Goal: Task Accomplishment & Management: Manage account settings

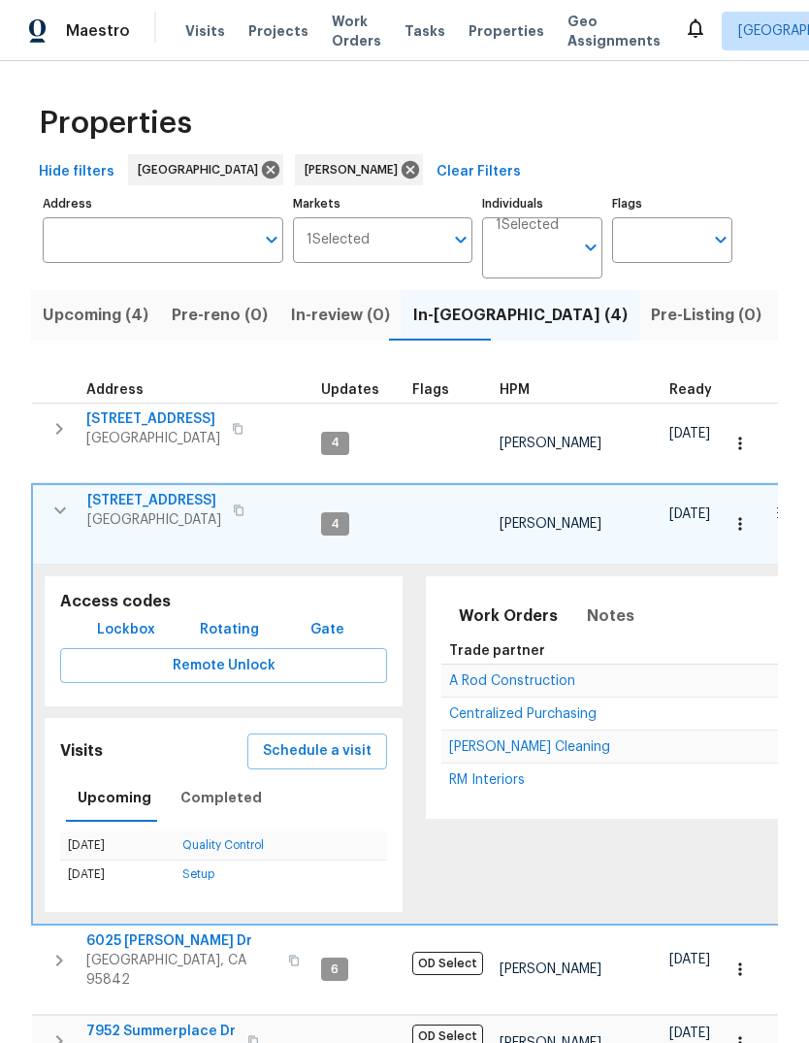
click at [56, 507] on icon "button" at bounding box center [60, 510] width 12 height 7
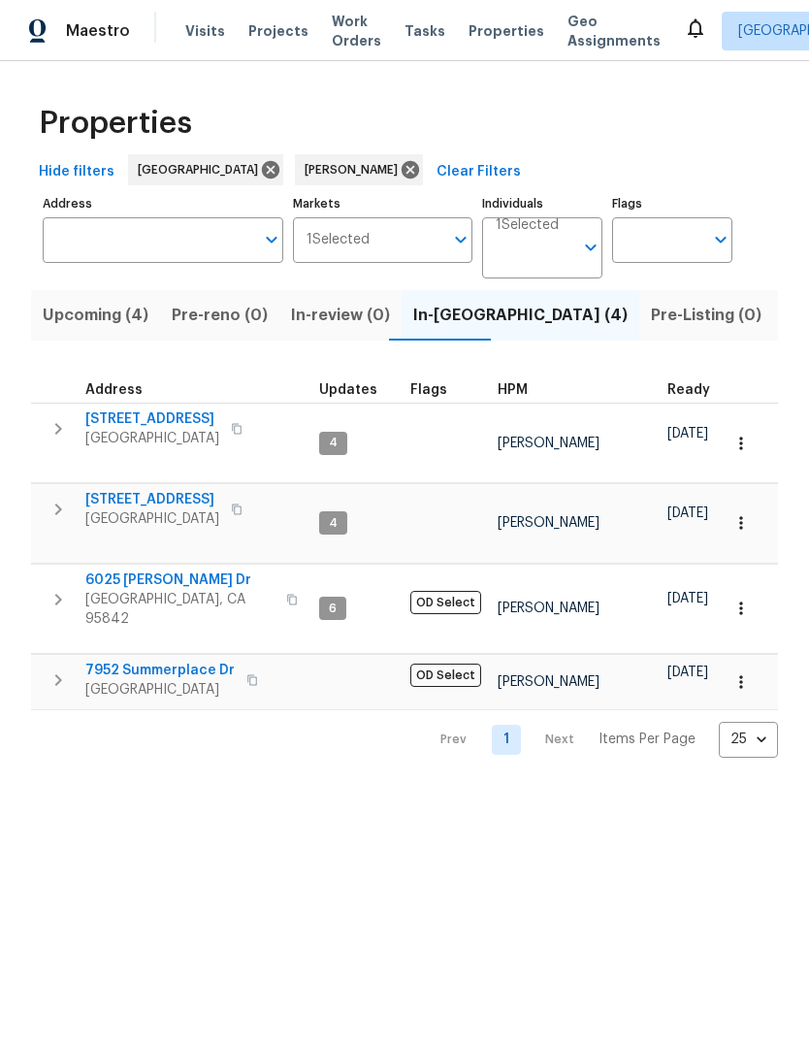
click at [132, 660] on span "7952 Summerplace Dr" at bounding box center [159, 669] width 149 height 19
click at [107, 590] on span "[GEOGRAPHIC_DATA], CA 95842" at bounding box center [179, 609] width 189 height 39
click at [111, 429] on span "[STREET_ADDRESS]" at bounding box center [152, 418] width 134 height 19
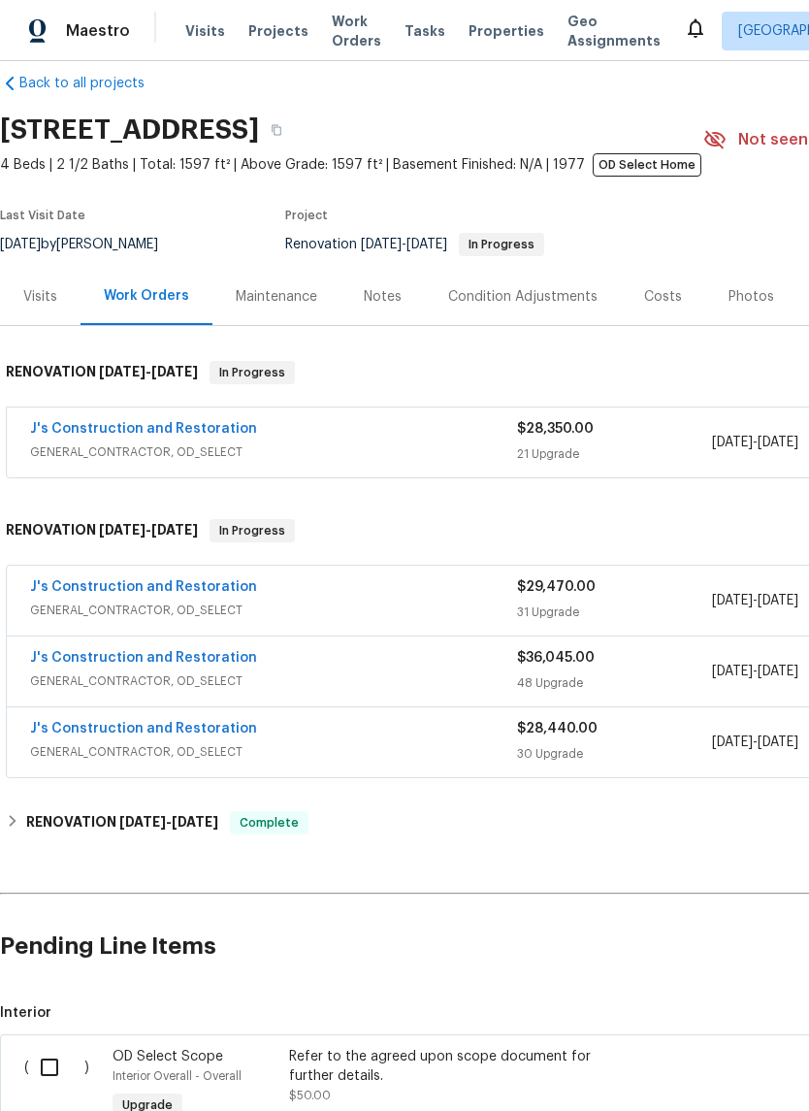
scroll to position [26, 0]
click at [114, 581] on link "J's Construction and Restoration" at bounding box center [143, 587] width 227 height 14
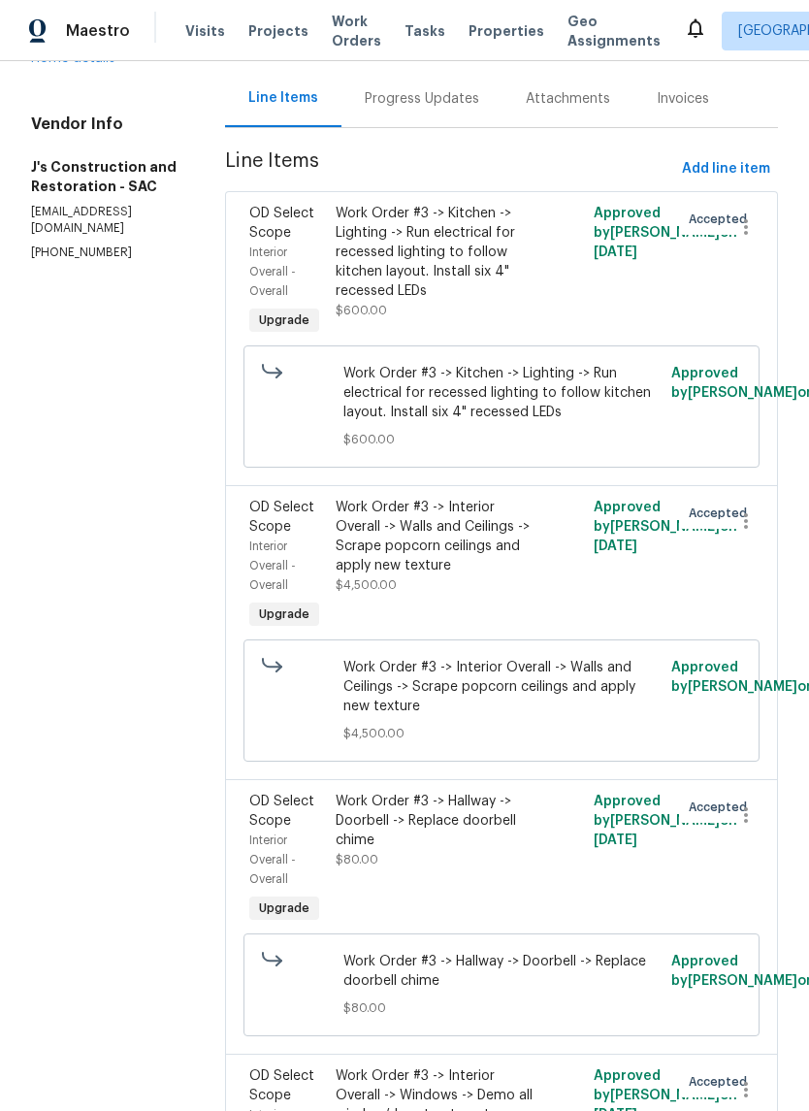
scroll to position [207, 0]
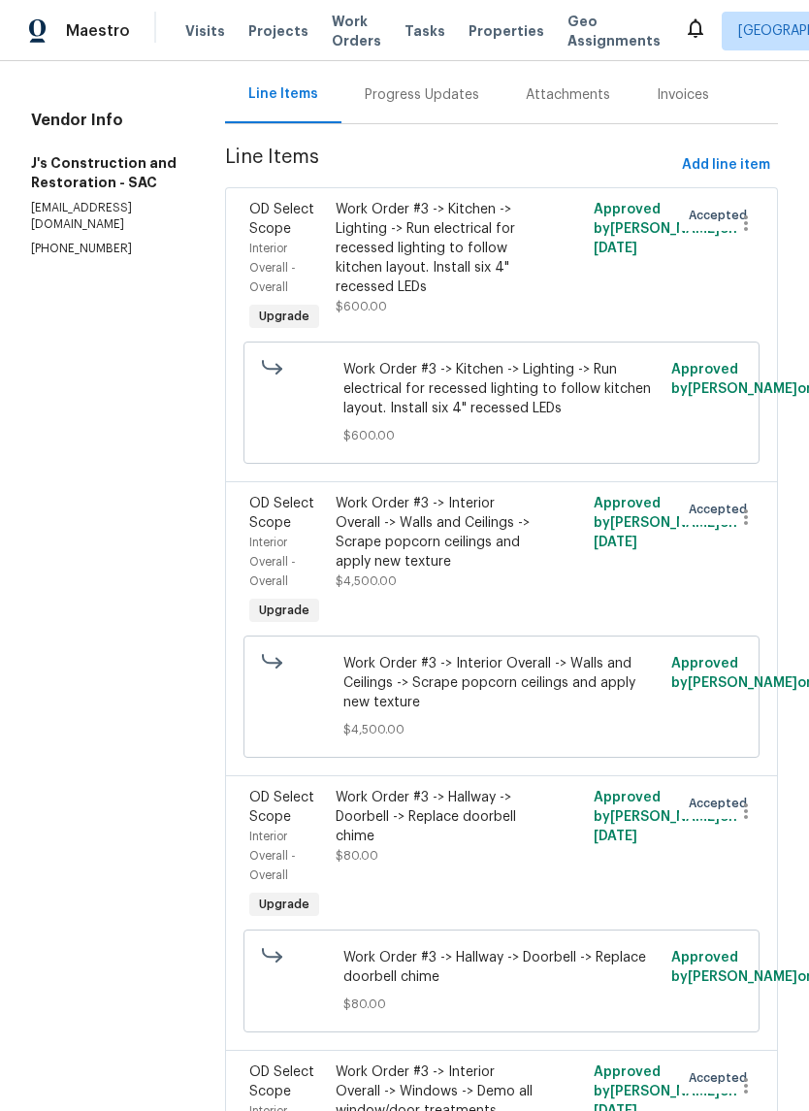
click at [512, 571] on div "Work Order #3 -> Interior Overall -> Walls and Ceilings -> Scrape popcorn ceili…" at bounding box center [438, 533] width 204 height 78
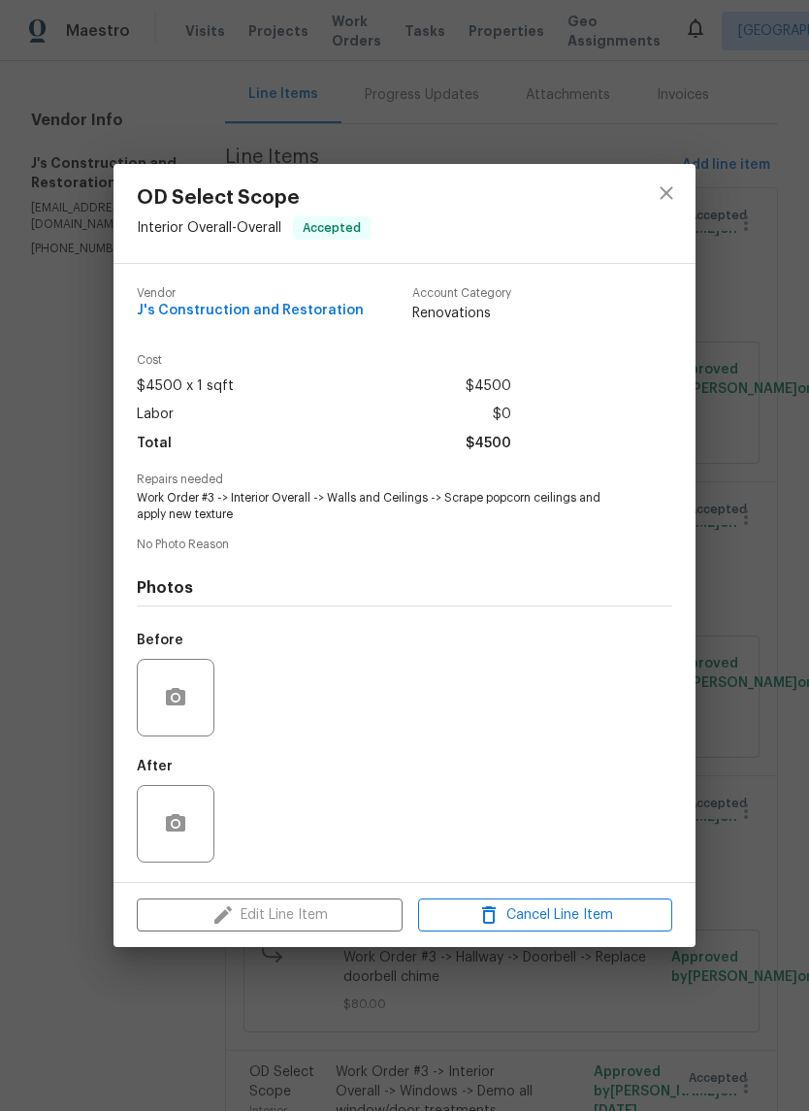
click at [339, 919] on div "Edit Line Item Cancel Line Item" at bounding box center [404, 915] width 582 height 65
click at [665, 177] on button "close" at bounding box center [666, 193] width 47 height 47
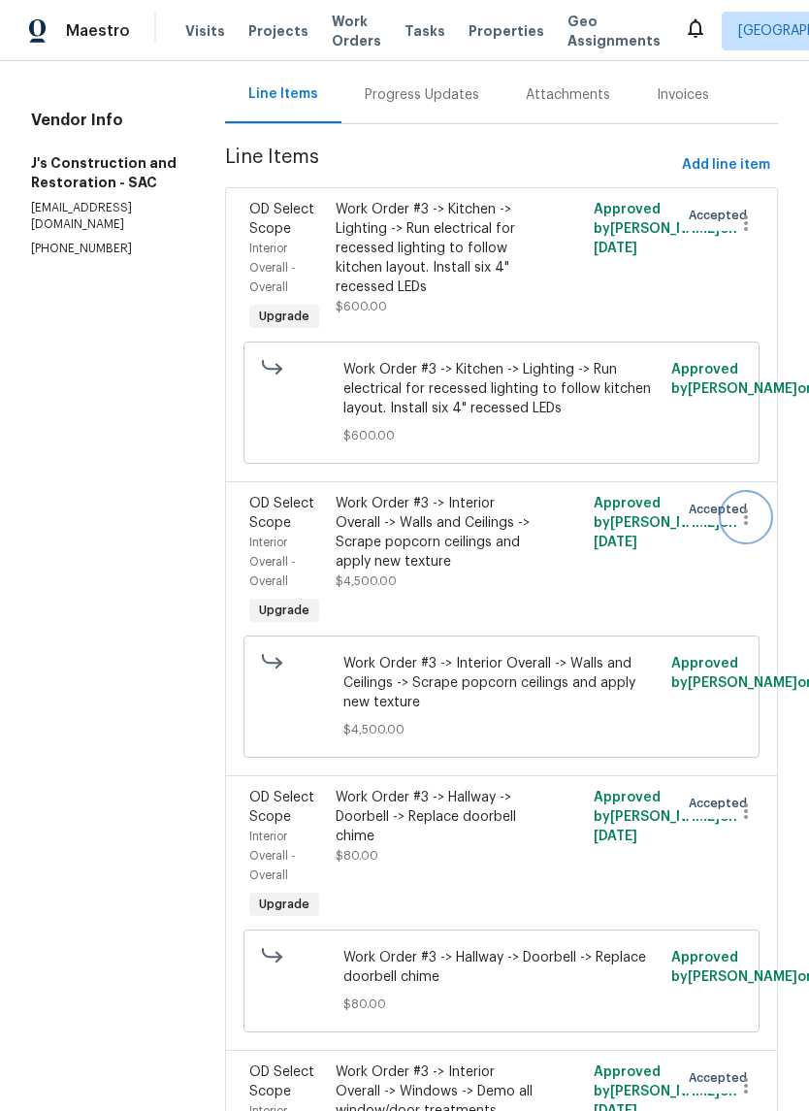
click at [751, 529] on icon "button" at bounding box center [745, 516] width 23 height 23
click at [481, 560] on div at bounding box center [404, 555] width 809 height 1111
click at [470, 566] on div "Work Order #3 -> Interior Overall -> Walls and Ceilings -> Scrape popcorn ceili…" at bounding box center [438, 533] width 204 height 78
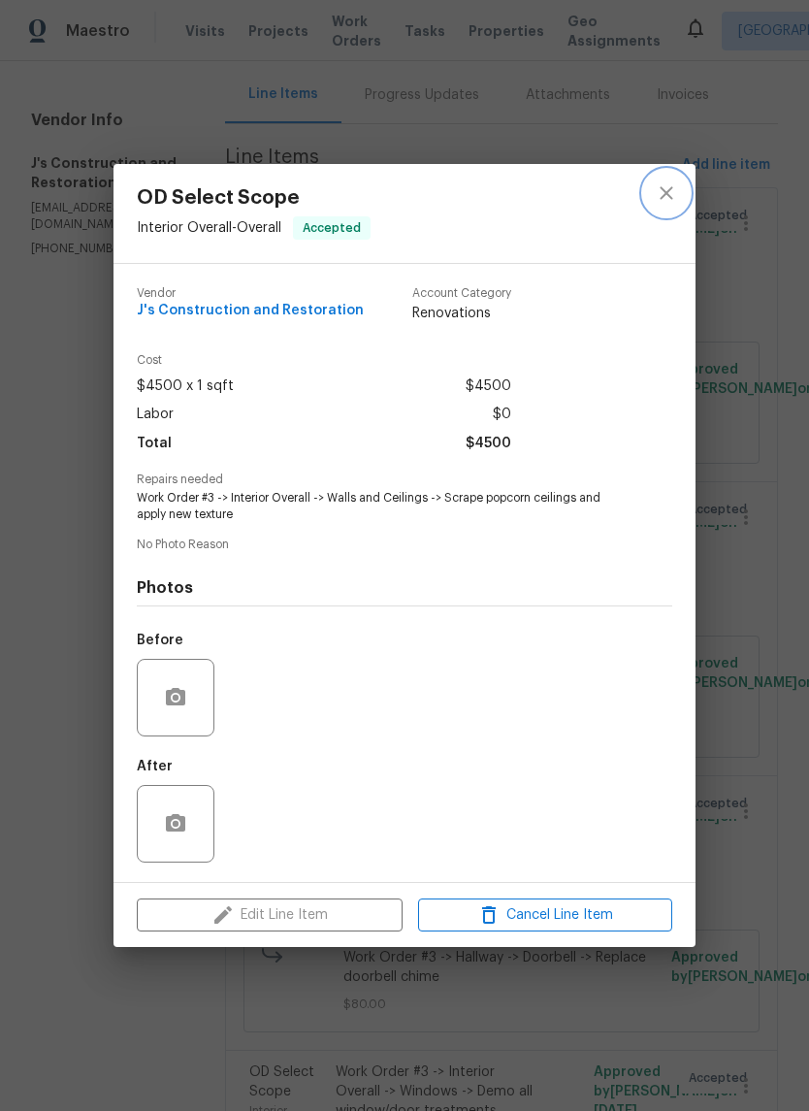
click at [672, 187] on icon "close" at bounding box center [666, 192] width 23 height 23
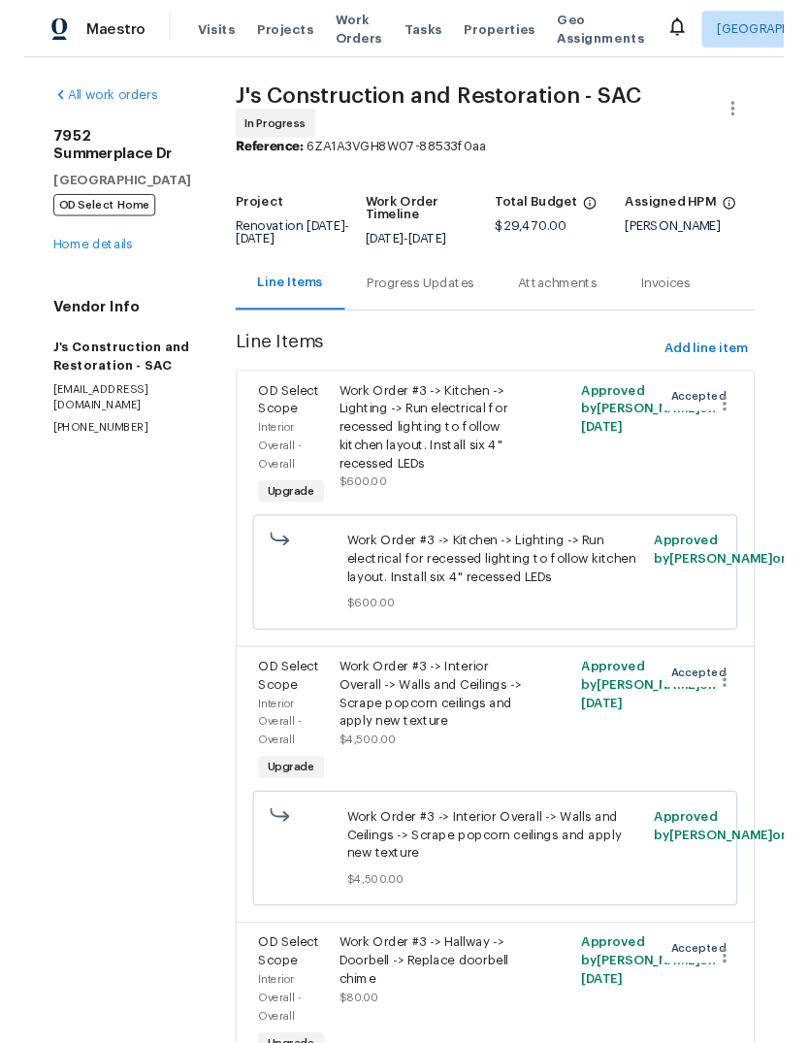
scroll to position [0, 0]
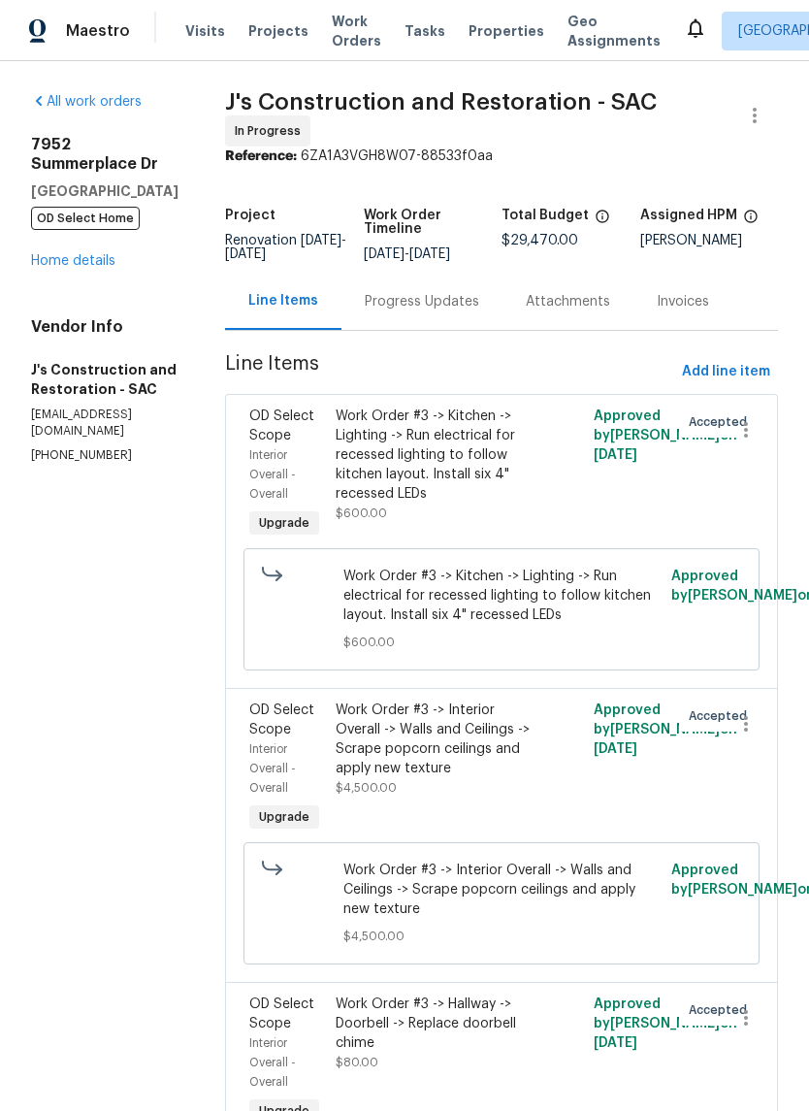
click at [67, 254] on link "Home details" at bounding box center [73, 261] width 84 height 14
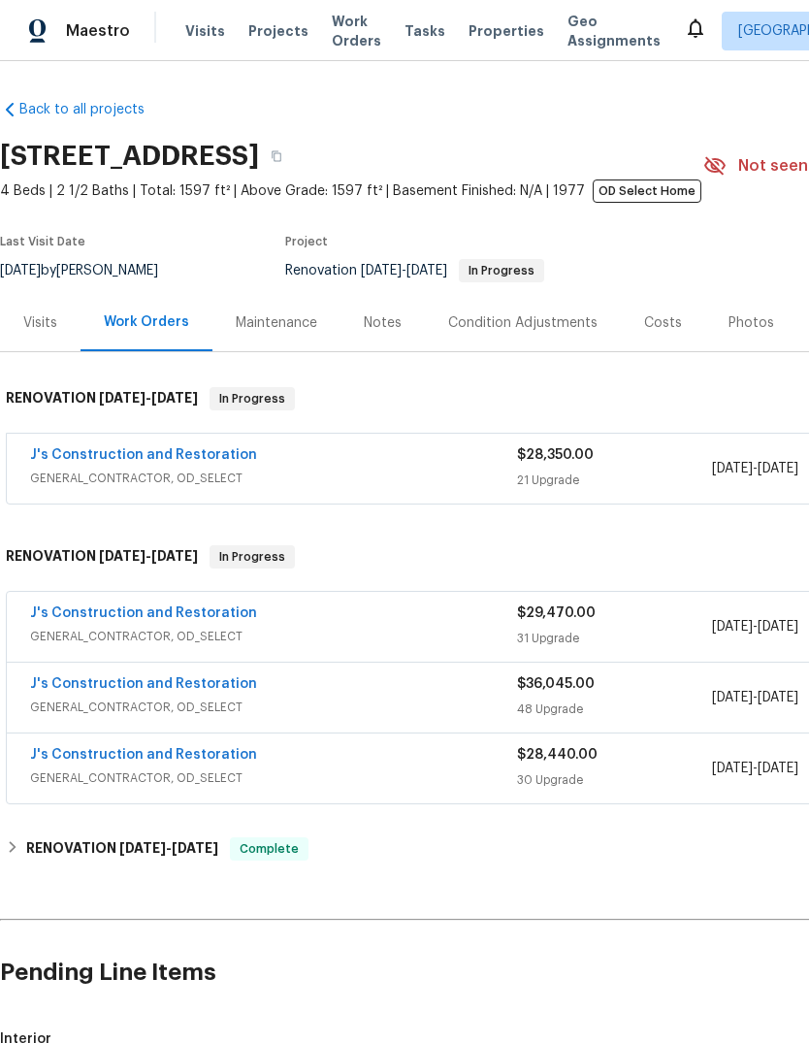
click at [385, 328] on div "Notes" at bounding box center [383, 322] width 38 height 19
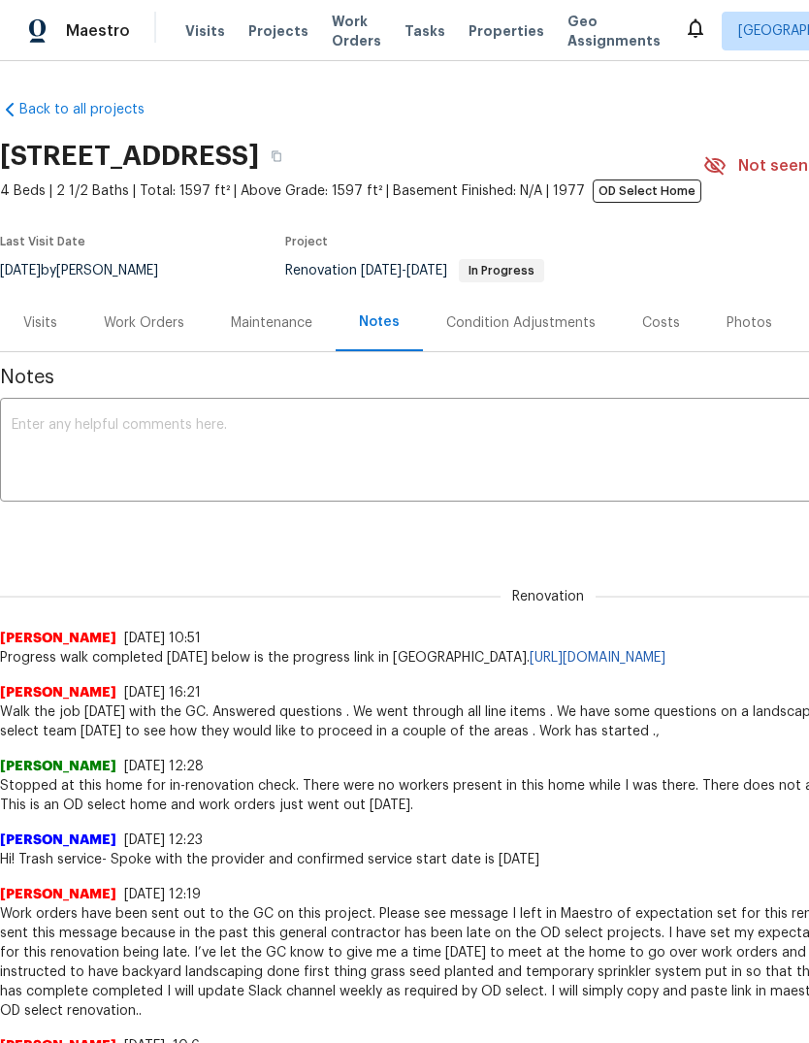
click at [71, 452] on textarea at bounding box center [548, 452] width 1073 height 68
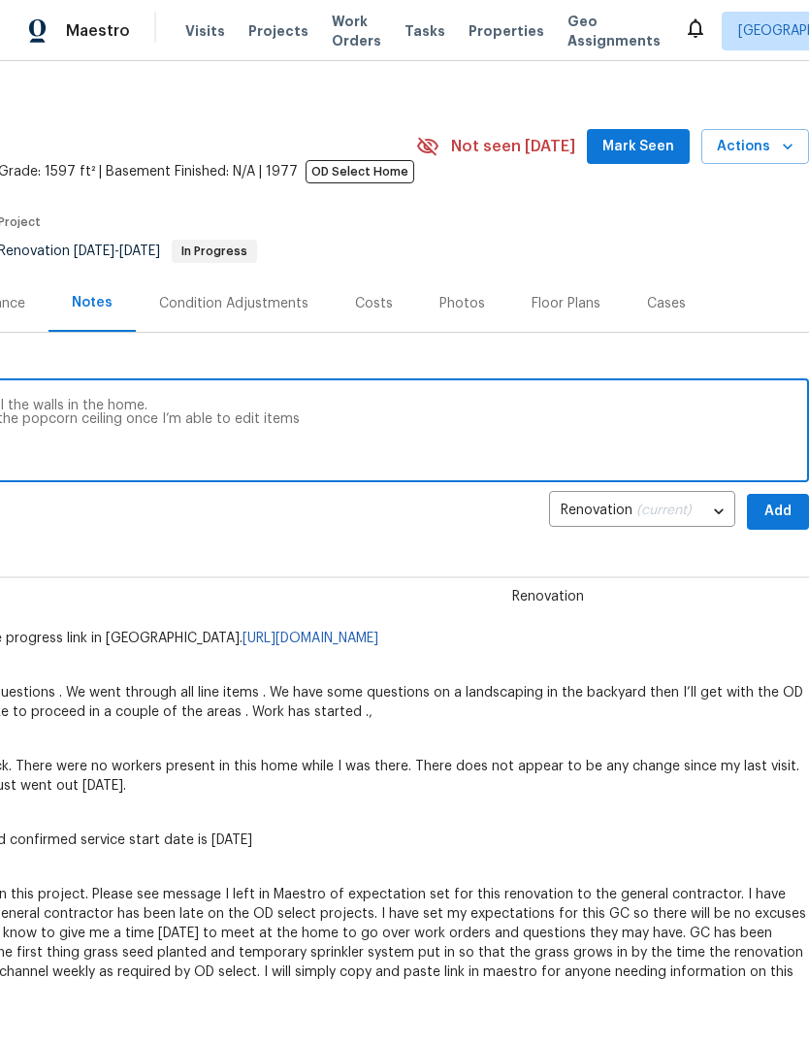
scroll to position [19, 287]
type textarea "$4000 has been approved to re-texture all the walls in the home. I will add thi…"
click at [774, 521] on span "Add" at bounding box center [777, 511] width 31 height 24
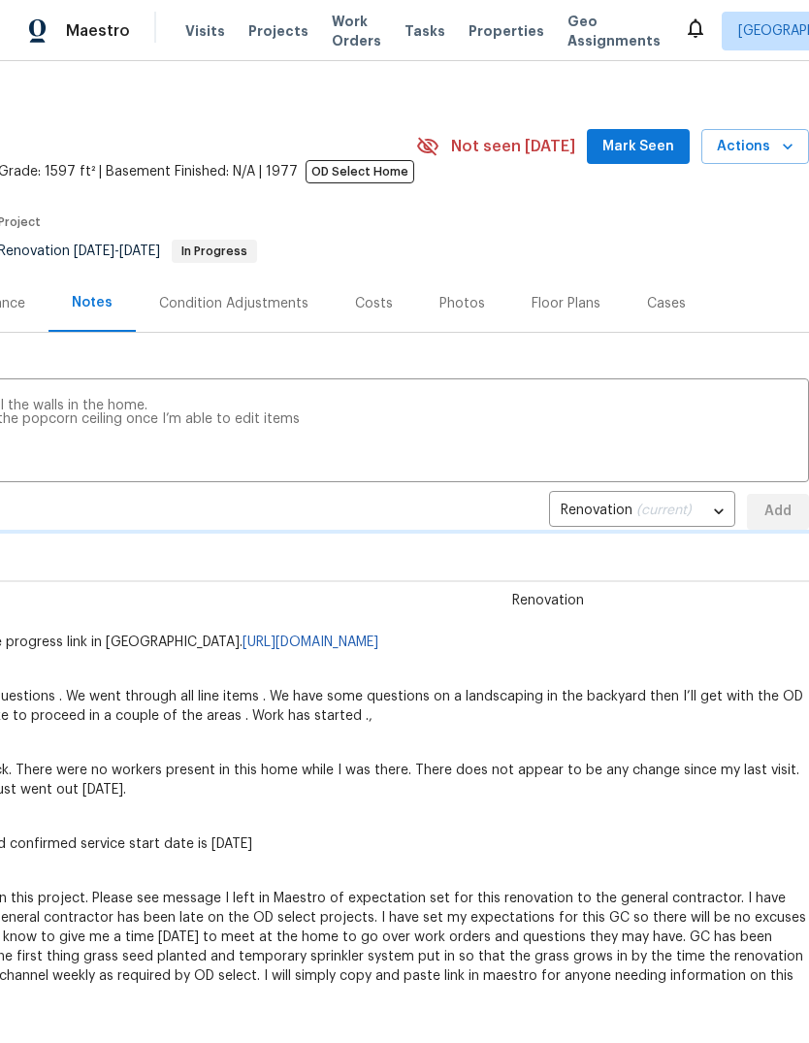
click at [773, 521] on div "Renovation (current) fbff66a9-6d08-479a-bea6-9e4a553a3e58 ​ Add" at bounding box center [261, 512] width 1096 height 36
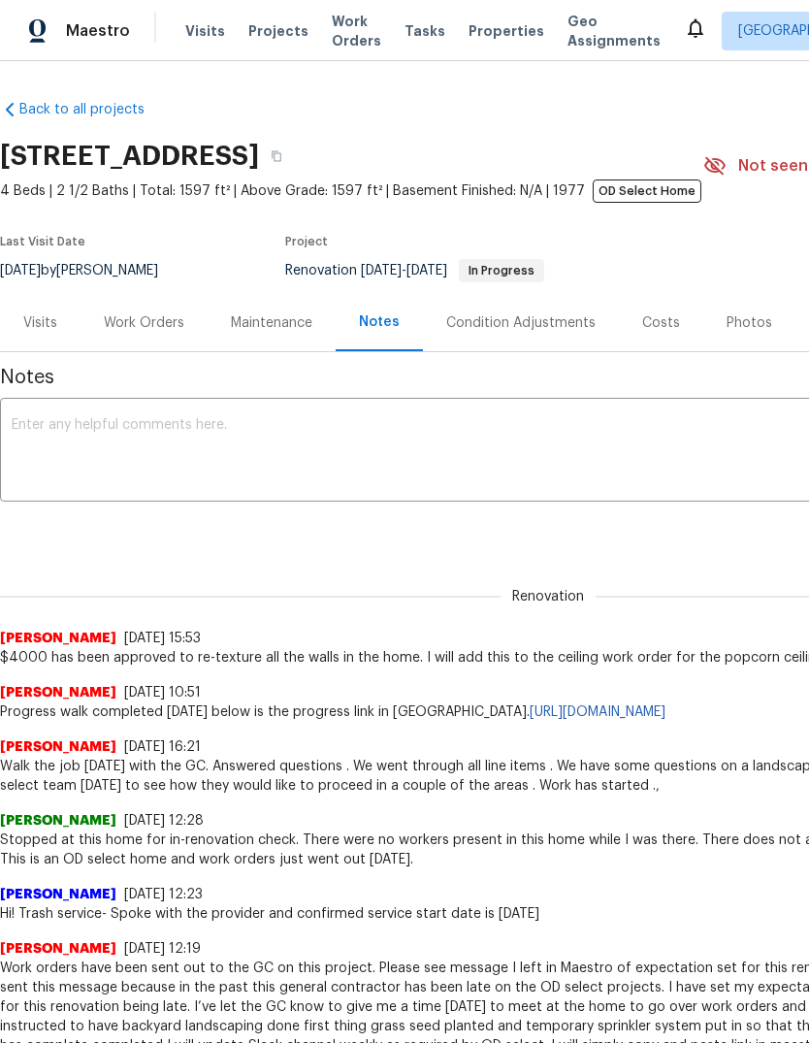
scroll to position [0, 0]
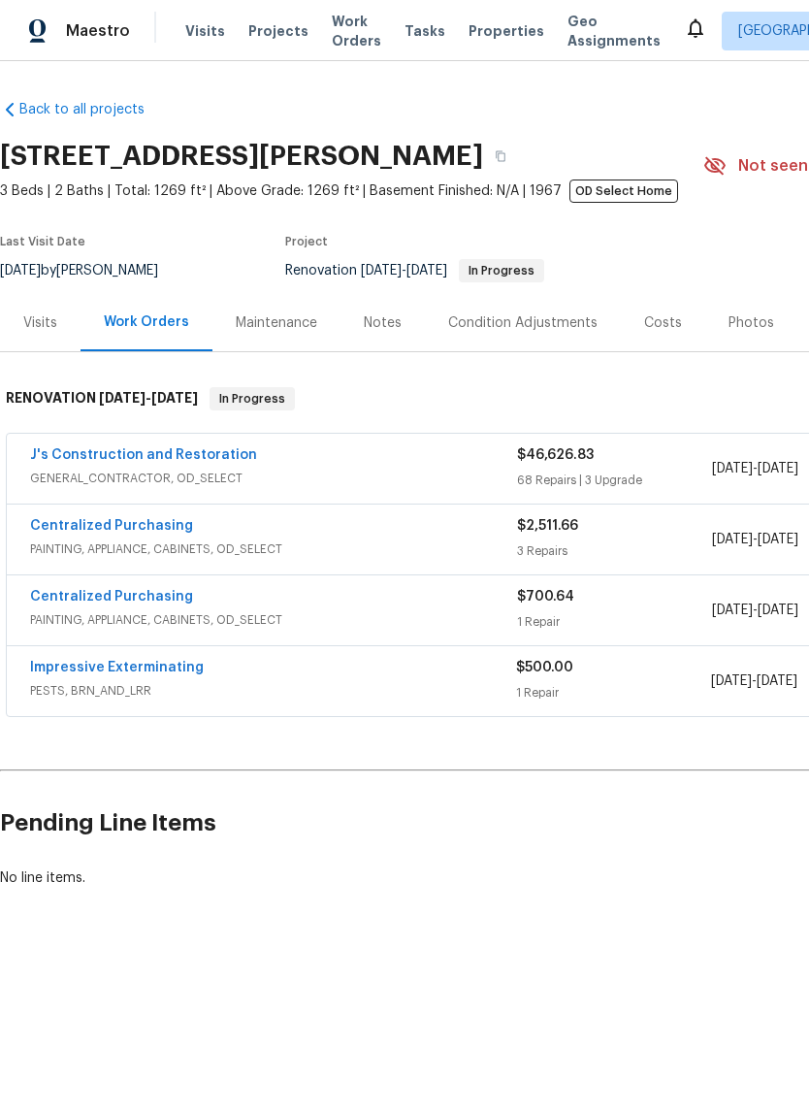
click at [389, 312] on div "Notes" at bounding box center [382, 322] width 84 height 57
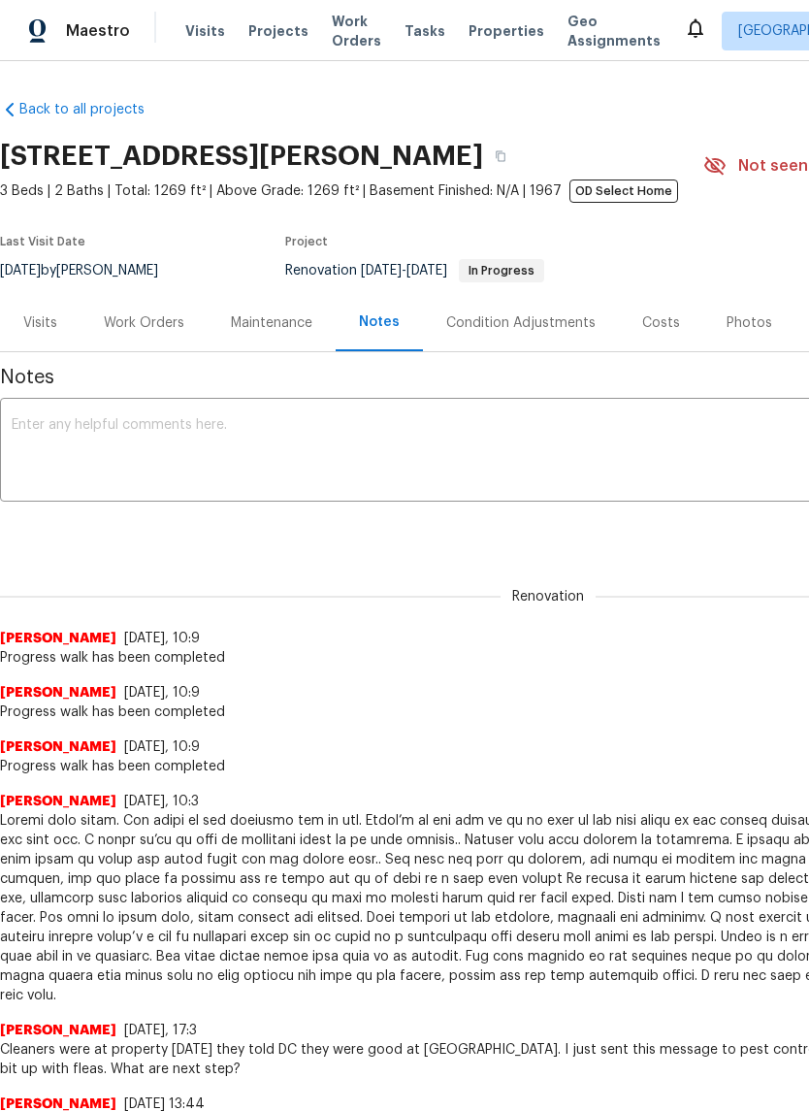
click at [63, 429] on textarea at bounding box center [548, 452] width 1073 height 68
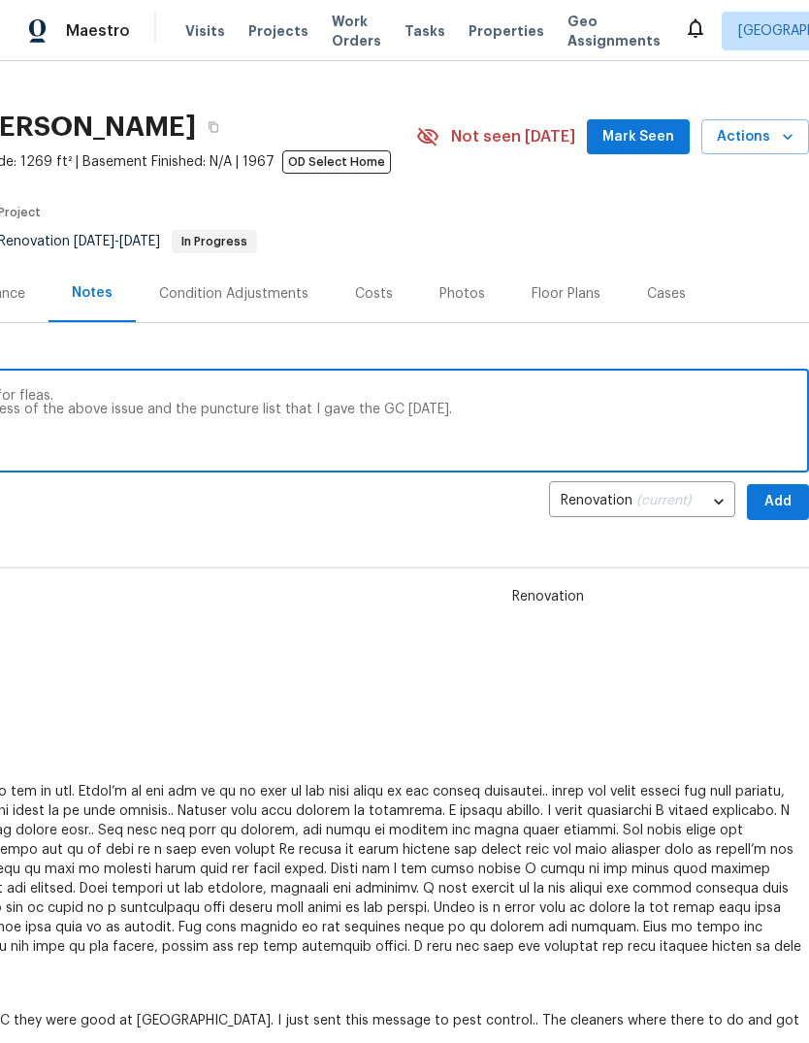
scroll to position [30, 287]
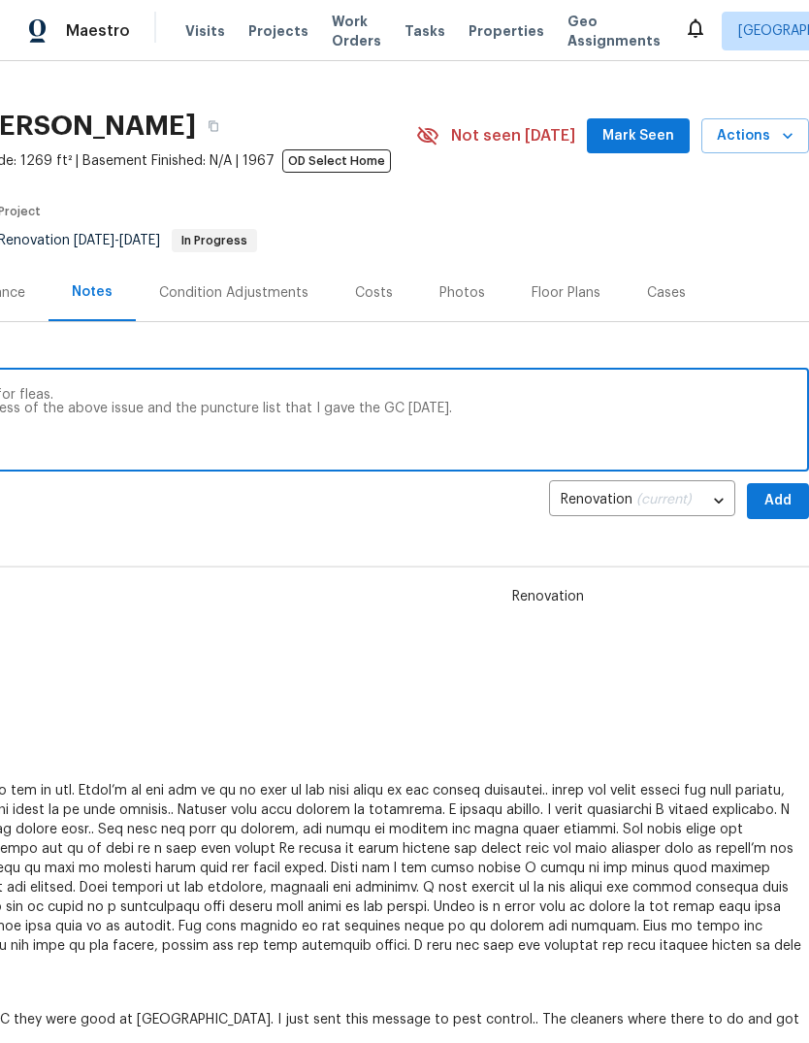
type textarea "Yards at home are being retreated today for fleas. I’ll go by home tomorrow and…"
click at [777, 496] on span "Add" at bounding box center [777, 501] width 31 height 24
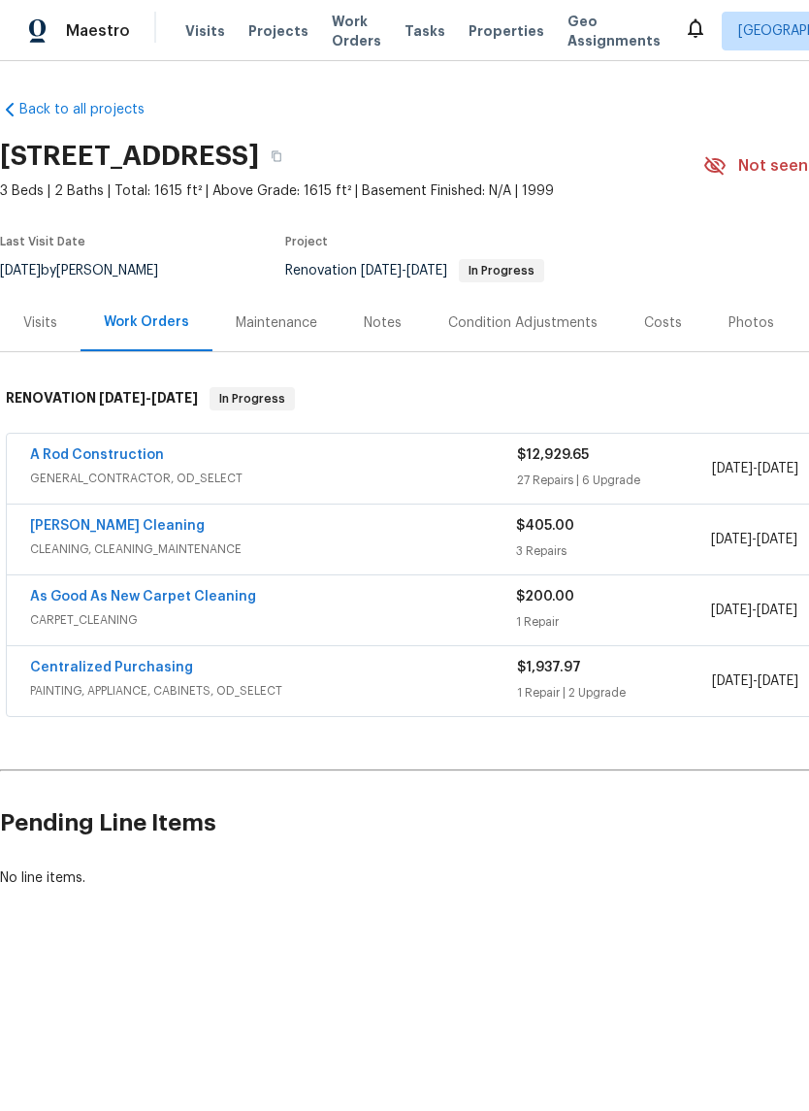
click at [380, 330] on div "Notes" at bounding box center [383, 322] width 38 height 19
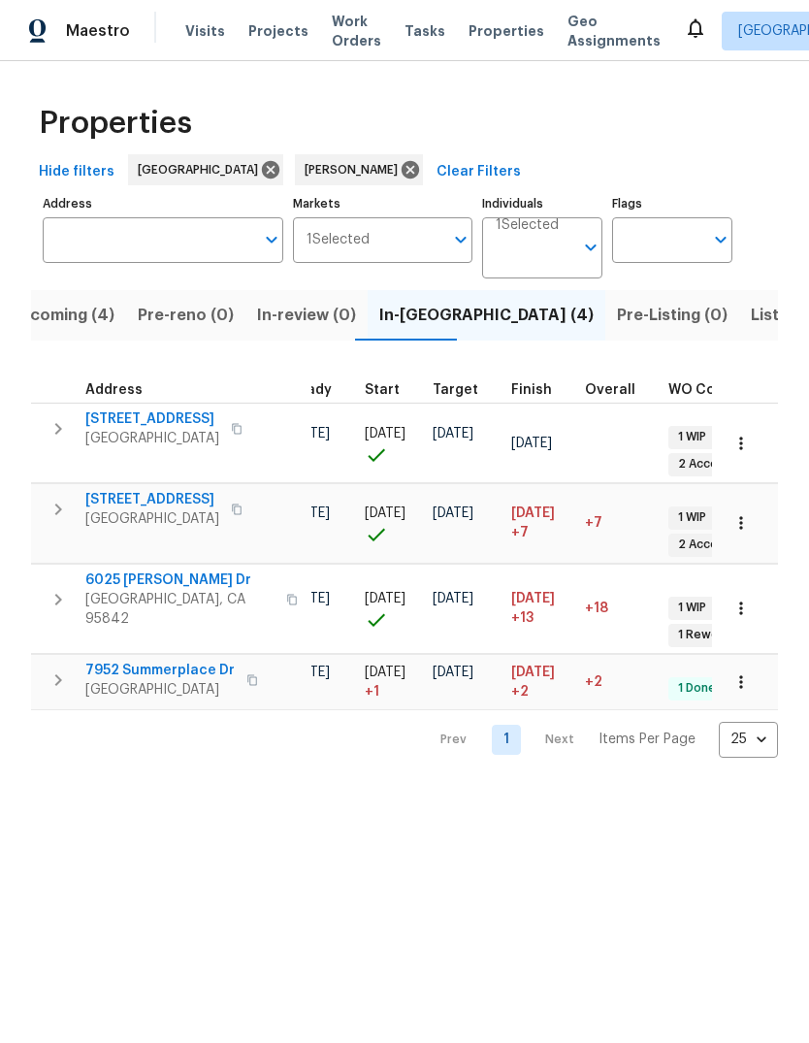
scroll to position [0, 379]
